Goal: Transaction & Acquisition: Purchase product/service

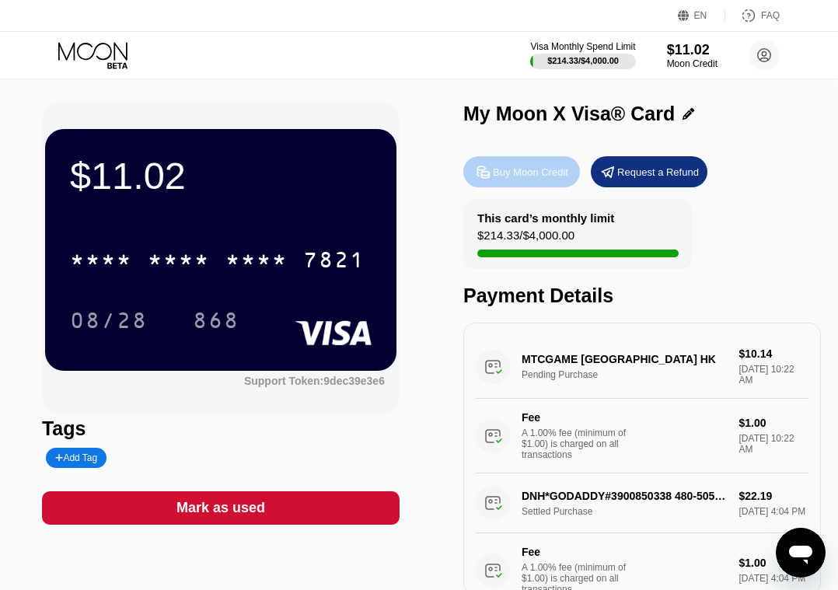
click at [508, 169] on div "Buy Moon Credit" at bounding box center [530, 172] width 75 height 13
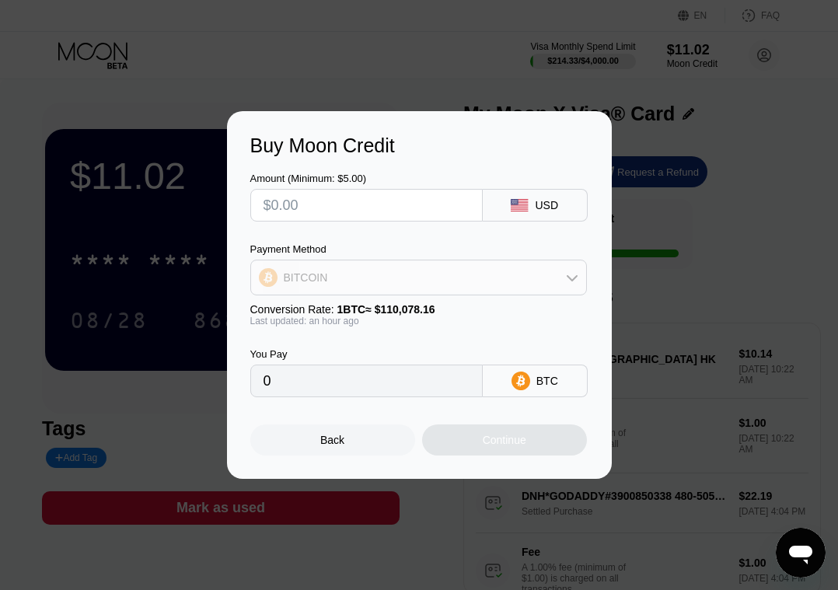
click at [546, 278] on div "BITCOIN" at bounding box center [418, 277] width 335 height 31
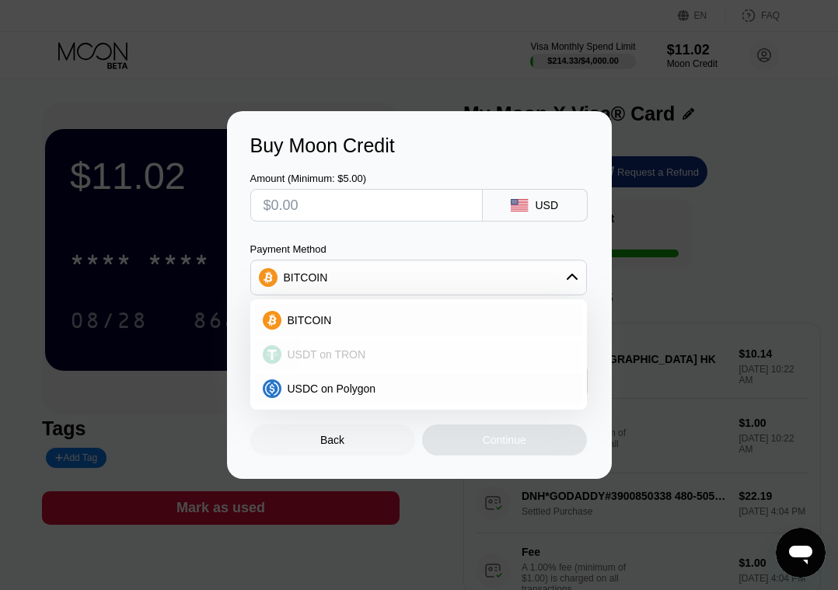
click at [373, 355] on div "USDT on TRON" at bounding box center [428, 354] width 293 height 12
type input "0.00"
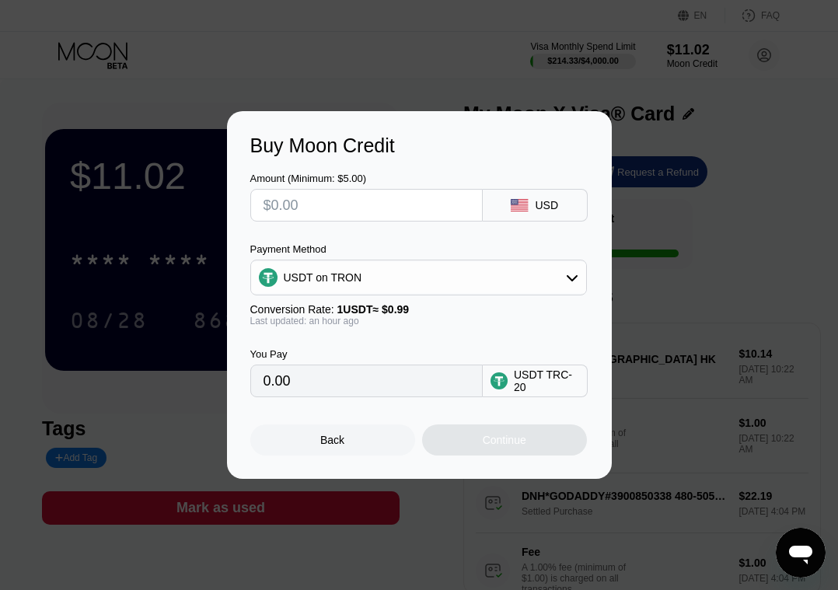
click at [376, 210] on input "text" at bounding box center [367, 205] width 206 height 31
type input "$4"
type input "4.04"
type input "$44"
type input "44.44"
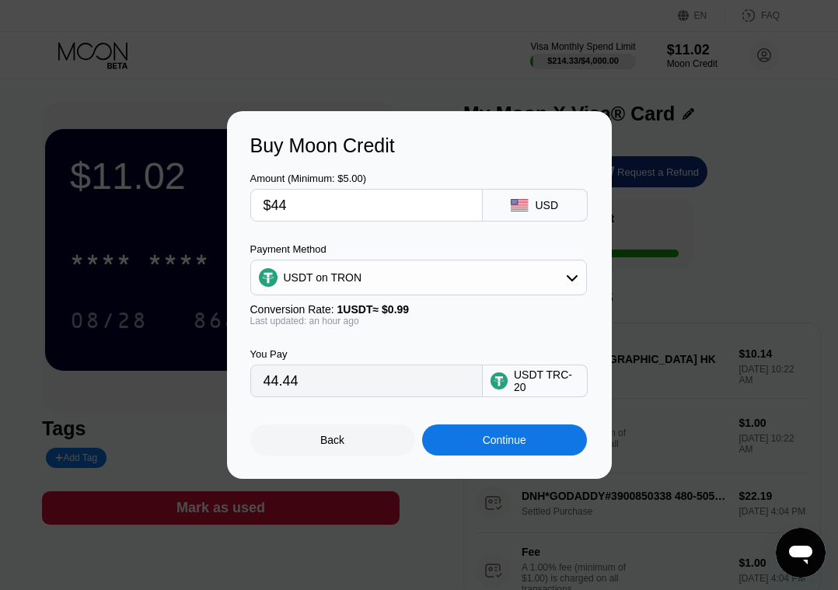
type input "$44"
click at [508, 443] on div "Continue" at bounding box center [505, 440] width 44 height 12
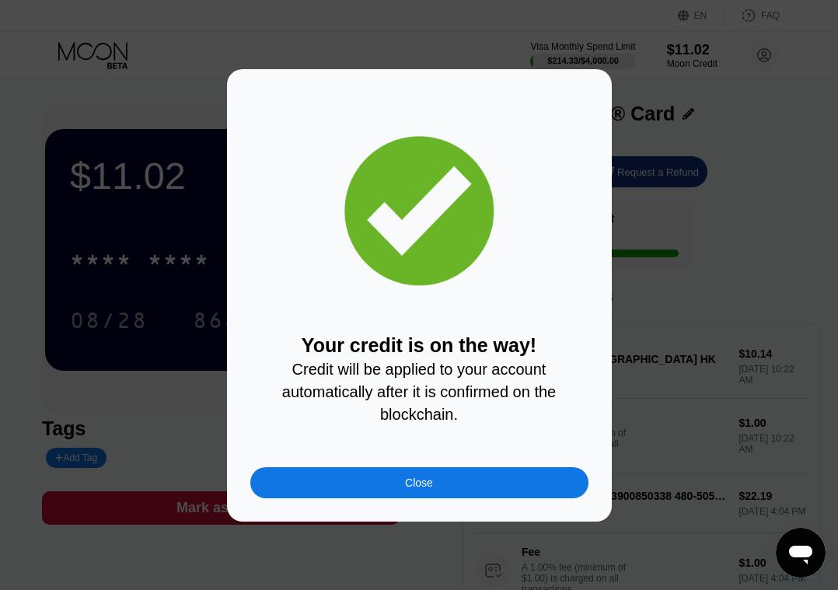
click at [390, 514] on div "Your credit is on the way! Credit will be applied to your account automatically…" at bounding box center [419, 295] width 385 height 453
click at [381, 477] on div "Close" at bounding box center [419, 482] width 338 height 31
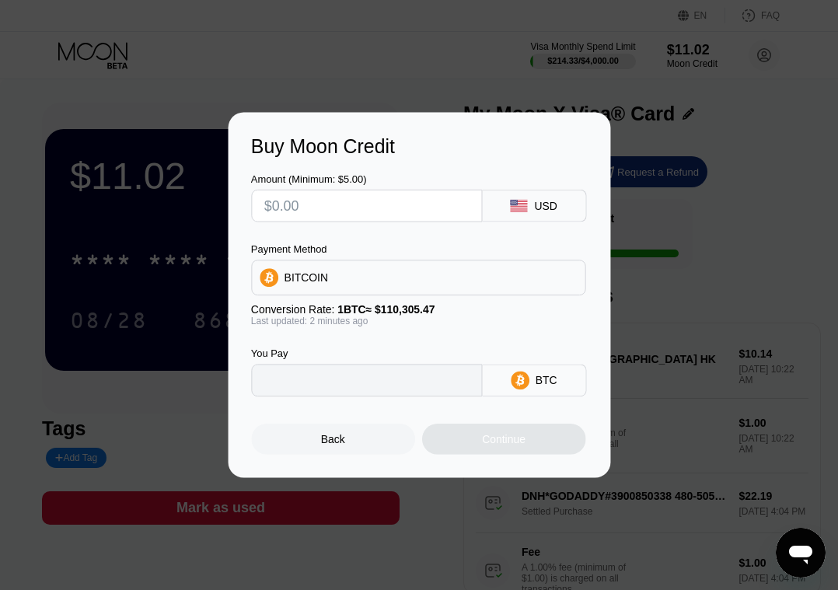
type input "0"
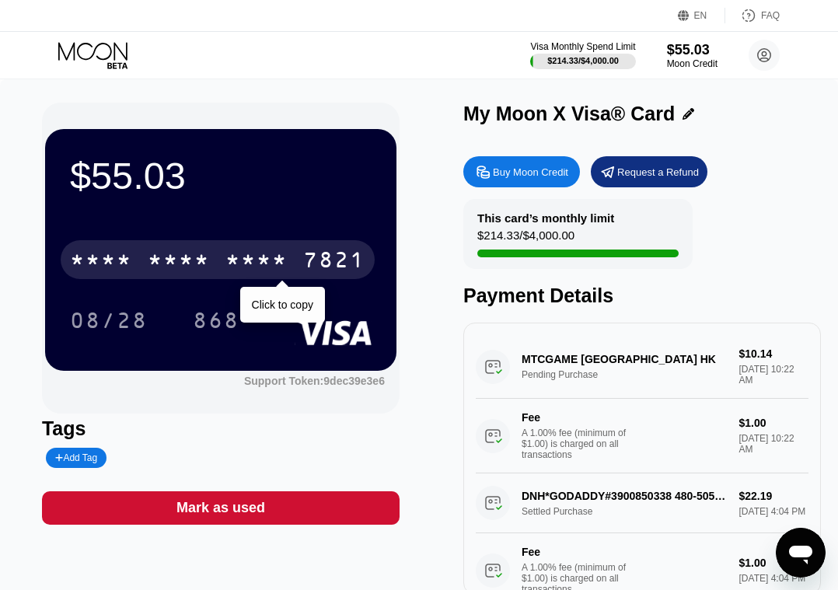
click at [335, 261] on div "7821" at bounding box center [334, 262] width 62 height 25
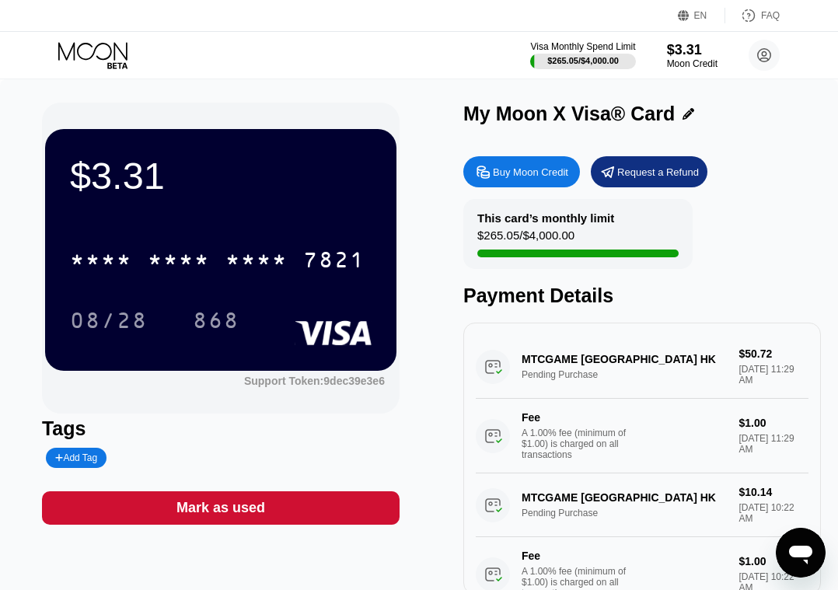
click at [572, 367] on div "MTCGAME HONG KONG HK Pending Purchase $50.72 Sep 25, 2025 11:29 AM Fee A 1.00% …" at bounding box center [642, 404] width 333 height 138
click at [770, 380] on div "MTCGAME HONG KONG HK Pending Purchase $50.72 Sep 25, 2025 11:29 AM Fee A 1.00% …" at bounding box center [642, 404] width 333 height 138
click at [544, 364] on div "MTCGAME HONG KONG HK Pending Purchase $50.72 Sep 25, 2025 11:29 AM Fee A 1.00% …" at bounding box center [642, 404] width 333 height 138
